Goal: Entertainment & Leisure: Consume media (video, audio)

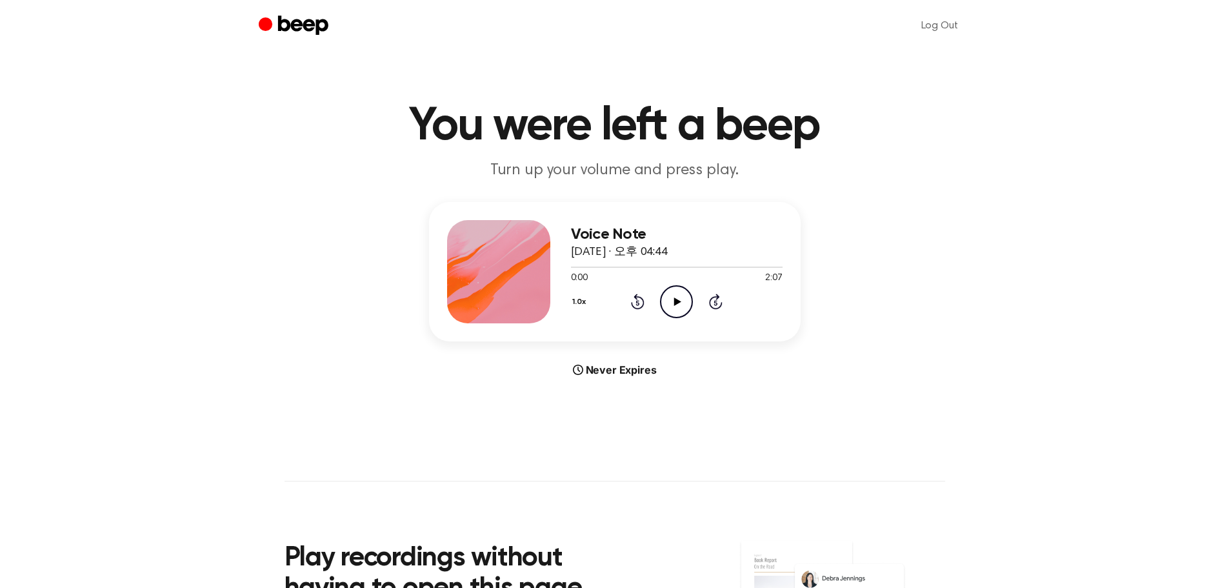
click at [675, 300] on icon at bounding box center [677, 301] width 7 height 8
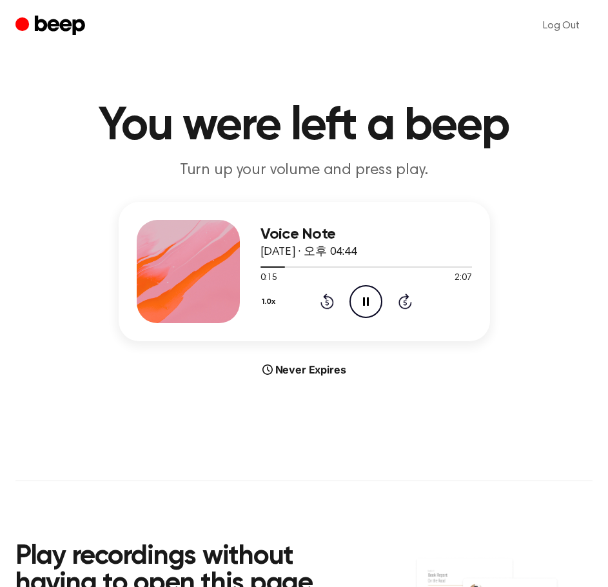
click at [352, 300] on icon "Pause Audio" at bounding box center [366, 301] width 33 height 33
click at [356, 308] on icon "Play Audio" at bounding box center [366, 301] width 33 height 33
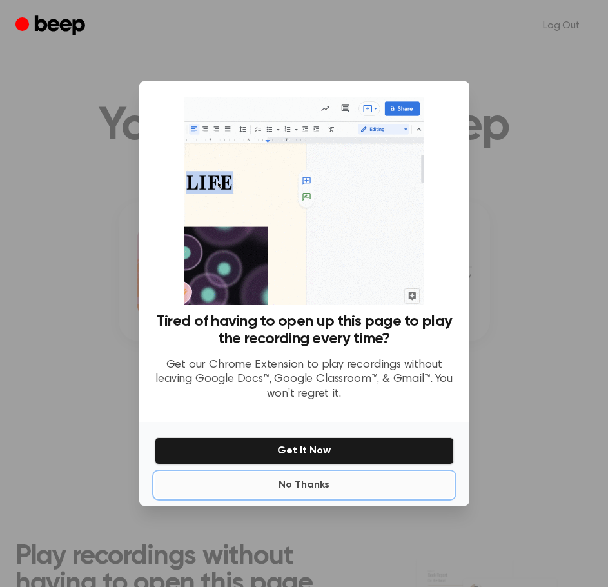
click at [314, 489] on button "No Thanks" at bounding box center [304, 485] width 299 height 26
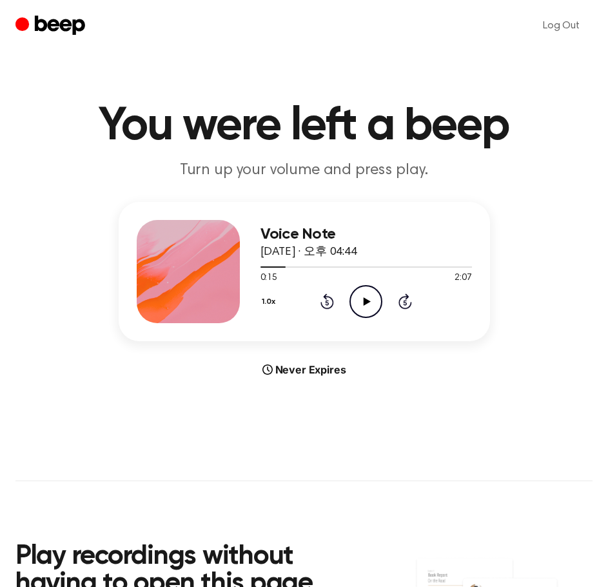
click at [326, 305] on icon at bounding box center [327, 303] width 3 height 5
click at [359, 300] on icon "Play Audio" at bounding box center [366, 301] width 33 height 33
click at [359, 300] on icon "Pause Audio" at bounding box center [366, 301] width 33 height 33
click at [362, 302] on icon "Play Audio" at bounding box center [366, 301] width 33 height 33
click at [332, 308] on icon "Rewind 5 seconds" at bounding box center [327, 301] width 14 height 17
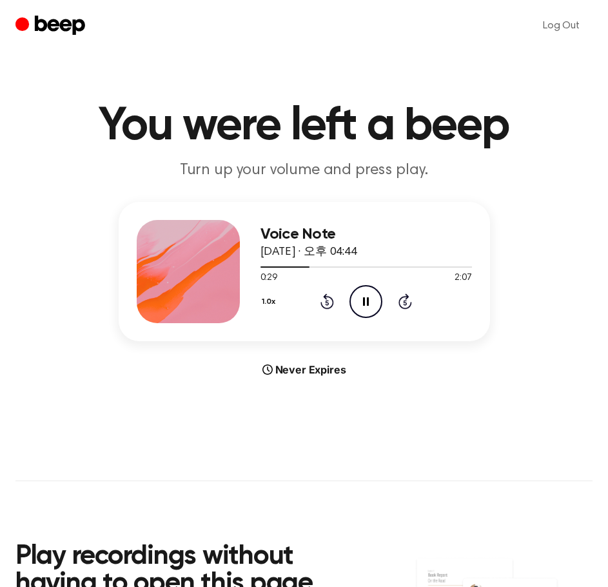
click at [358, 295] on icon "Pause Audio" at bounding box center [366, 301] width 33 height 33
click at [355, 306] on icon "Play Audio" at bounding box center [366, 301] width 33 height 33
